Goal: Contribute content: Contribute content

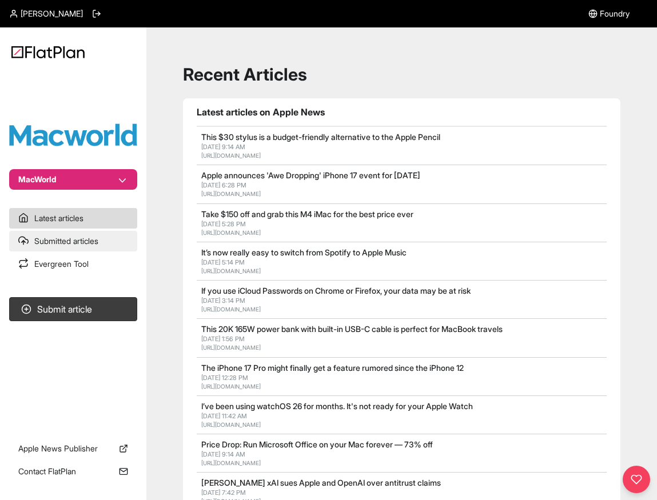
click at [82, 244] on link "Submitted articles" at bounding box center [73, 241] width 128 height 21
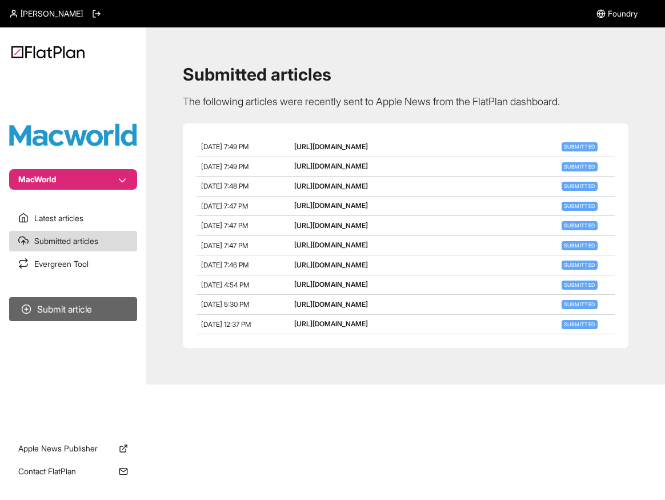
click at [79, 311] on button "Submit article" at bounding box center [73, 309] width 128 height 24
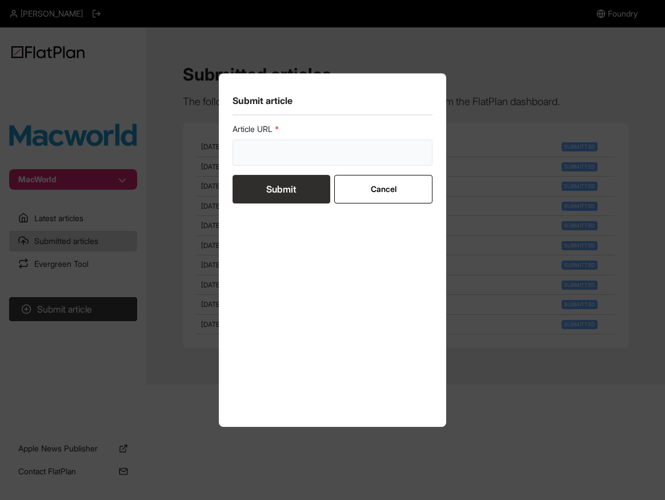
click at [253, 151] on input "url" at bounding box center [333, 152] width 200 height 26
paste input "[URL][DOMAIN_NAME]"
type input "[URL][DOMAIN_NAME]"
click at [298, 186] on button "Submit" at bounding box center [282, 189] width 98 height 29
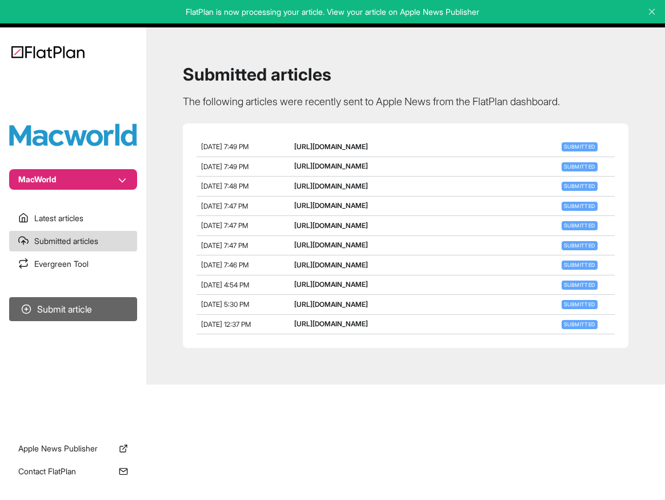
click at [88, 302] on button "Submit article" at bounding box center [73, 309] width 128 height 24
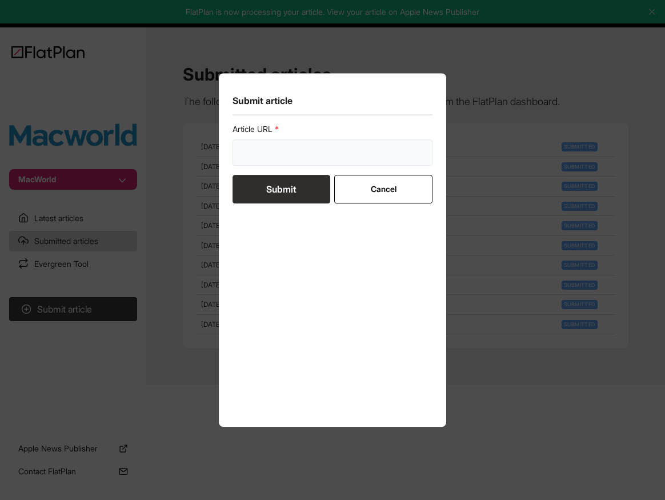
click at [305, 154] on input "url" at bounding box center [333, 152] width 200 height 26
paste input "[URL][DOMAIN_NAME]"
type input "[URL][DOMAIN_NAME]"
click at [290, 186] on button "Submit" at bounding box center [282, 189] width 98 height 29
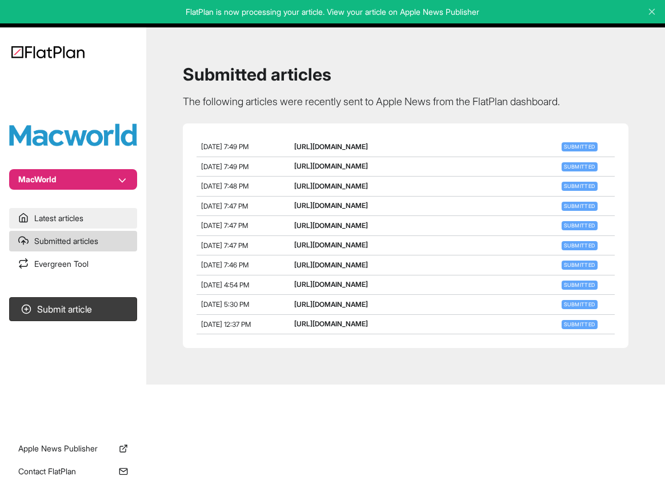
click at [71, 224] on link "Latest articles" at bounding box center [73, 218] width 128 height 21
